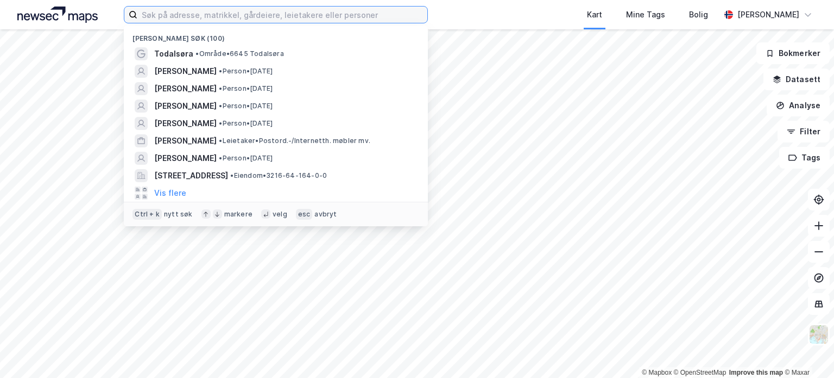
click at [241, 13] on input at bounding box center [282, 15] width 290 height 16
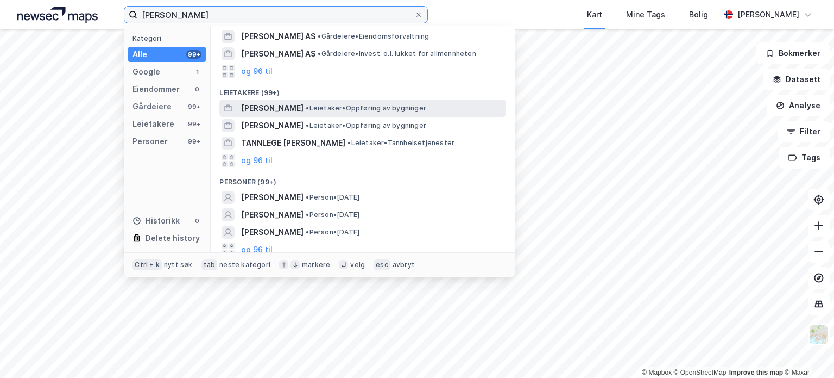
scroll to position [78, 0]
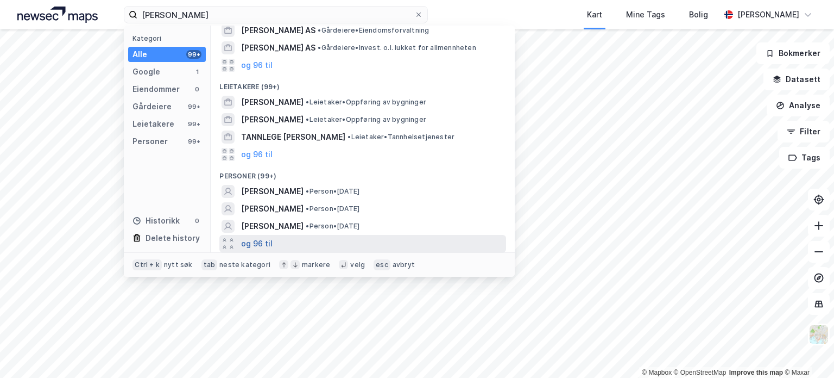
click at [253, 241] on button "og 96 til" at bounding box center [257, 243] width 32 height 13
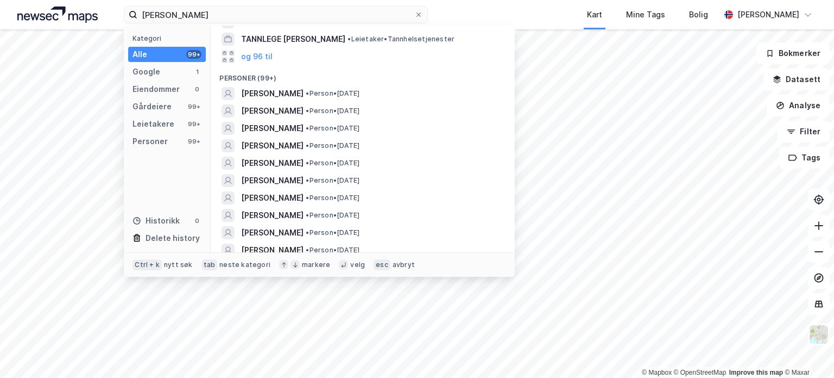
scroll to position [177, 0]
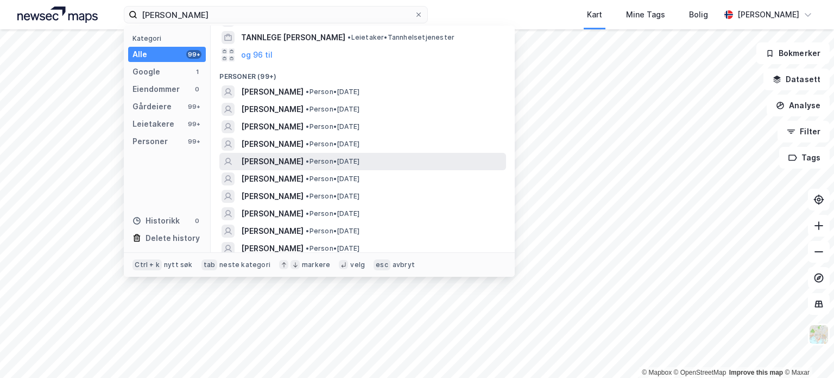
click at [304, 155] on span "[PERSON_NAME]" at bounding box center [272, 161] width 62 height 13
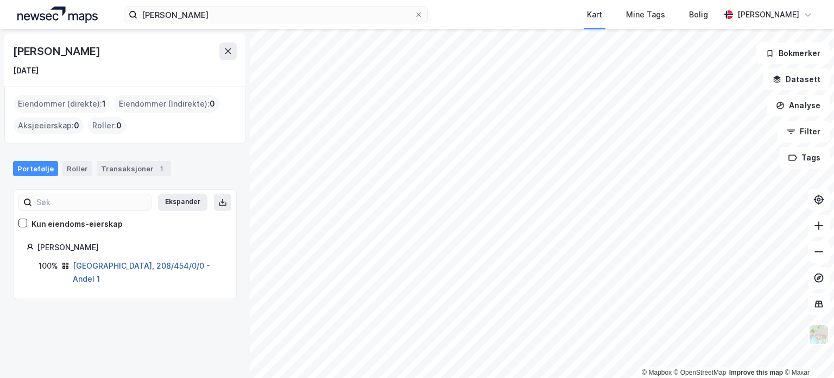
click at [109, 261] on link "[GEOGRAPHIC_DATA], 208/454/0/0 - Andel 1" at bounding box center [141, 272] width 137 height 22
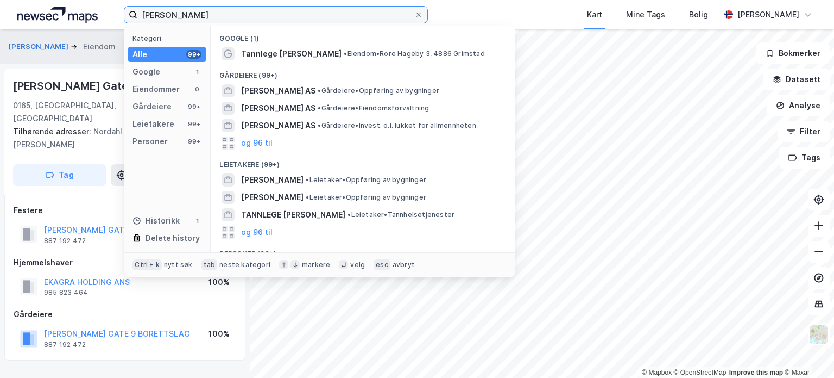
drag, startPoint x: 246, startPoint y: 22, endPoint x: 0, endPoint y: -9, distance: 248.0
click at [0, 0] on html "[PERSON_NAME] Kategori Alle 99+ Google 1 Eiendommer 0 Gårdeiere 99+ Leietakere …" at bounding box center [417, 189] width 834 height 378
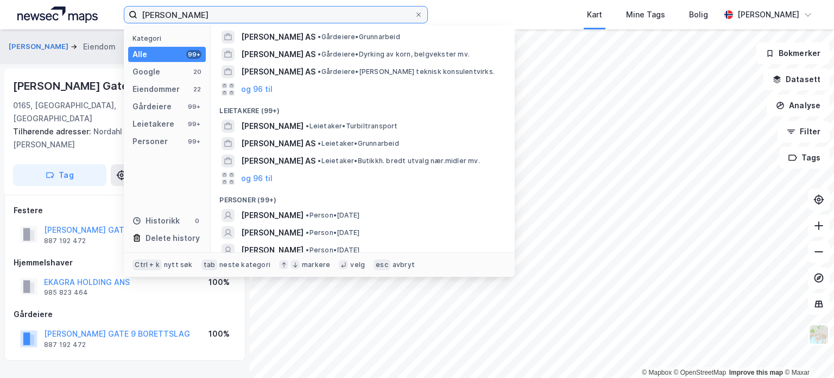
scroll to position [231, 0]
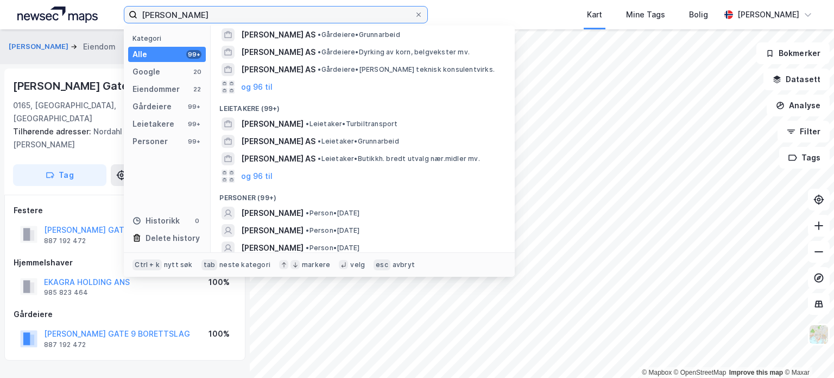
type input "[PERSON_NAME]"
